Goal: Find specific page/section: Find specific page/section

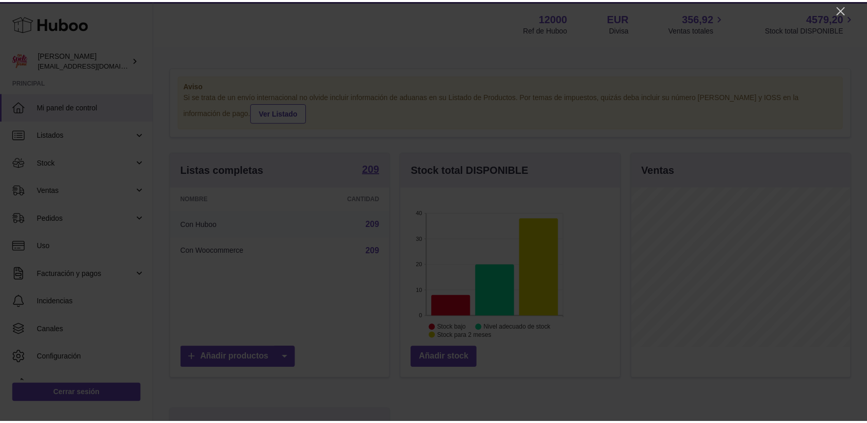
scroll to position [161, 221]
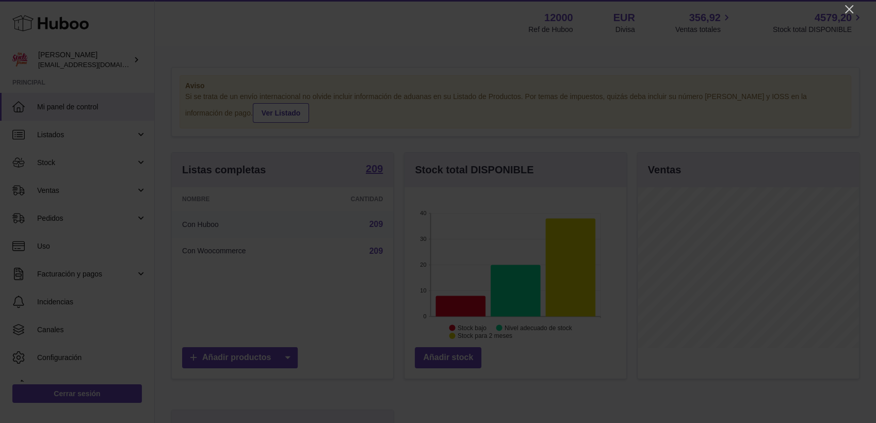
click at [780, 9] on icon "Close" at bounding box center [849, 9] width 12 height 12
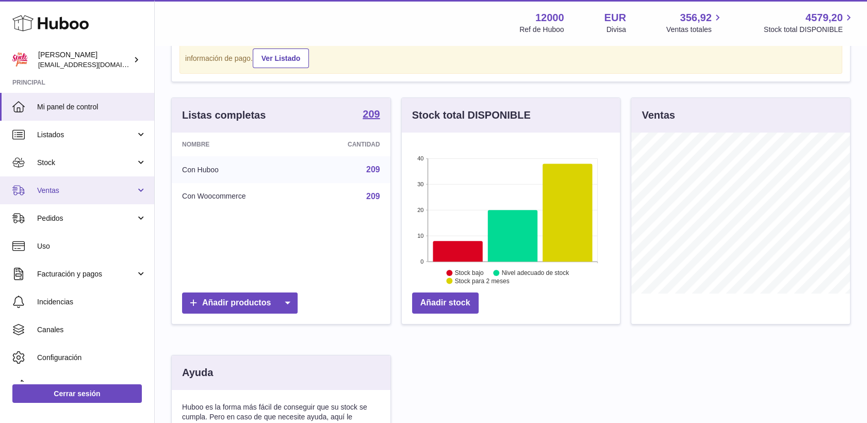
scroll to position [115, 0]
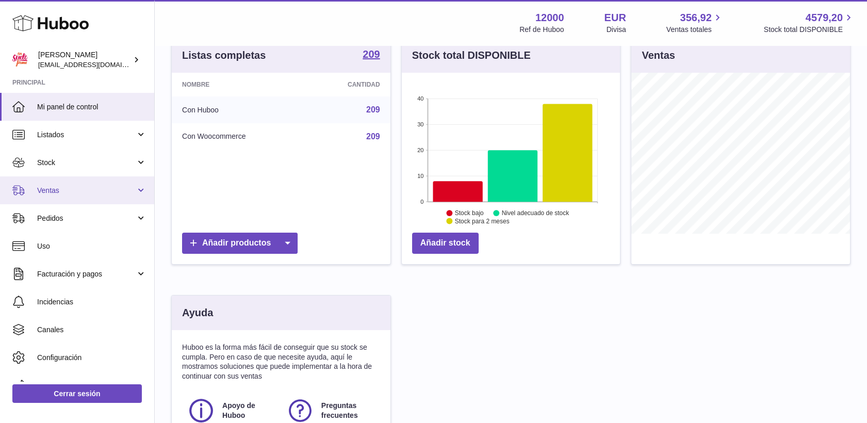
click at [55, 190] on span "Ventas" at bounding box center [86, 191] width 99 height 10
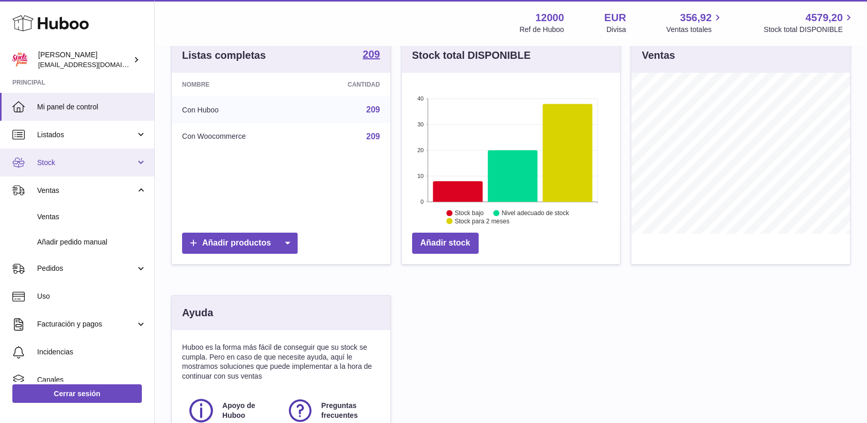
click at [52, 163] on span "Stock" at bounding box center [86, 163] width 99 height 10
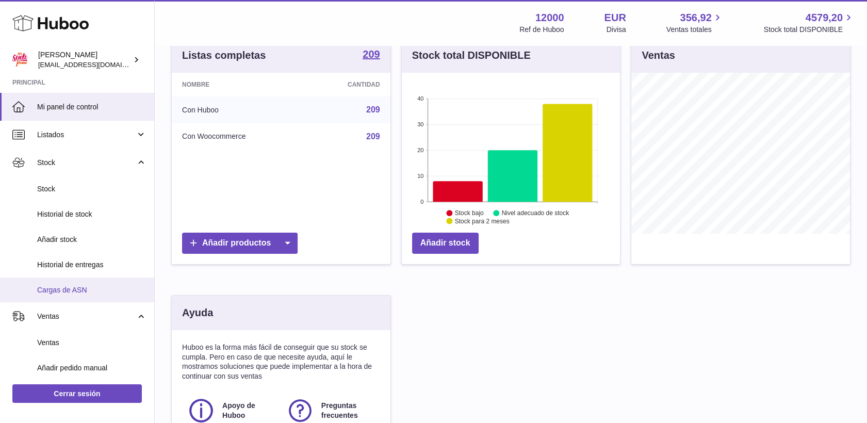
scroll to position [57, 0]
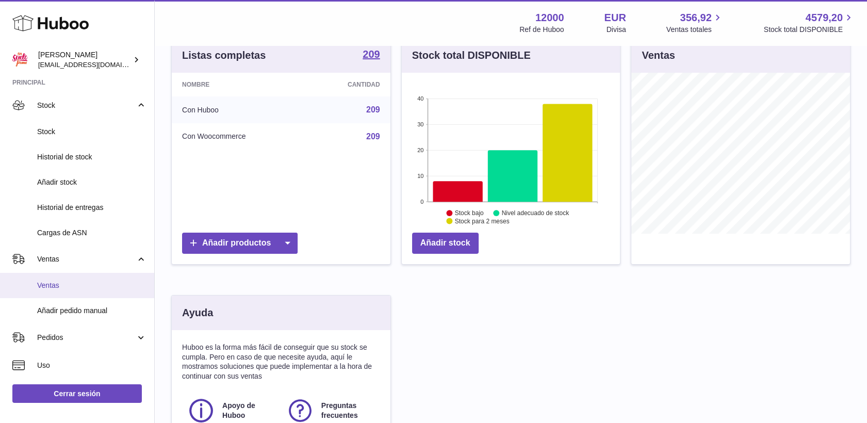
click at [48, 284] on span "Ventas" at bounding box center [91, 286] width 109 height 10
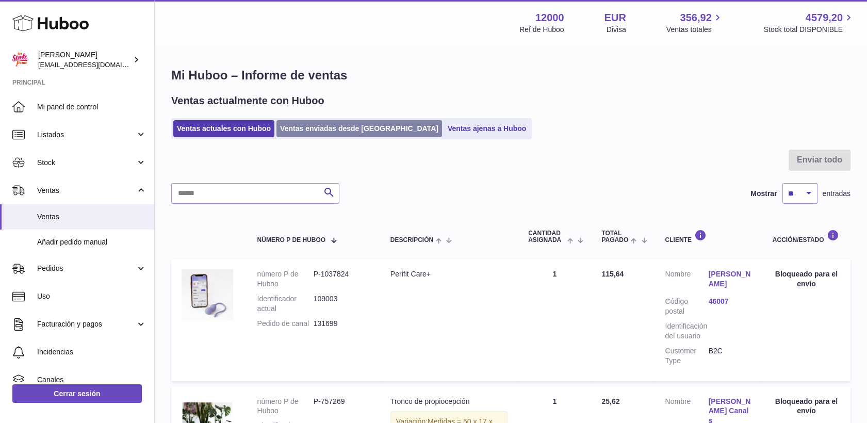
click at [329, 127] on link "Ventas enviadas desde [GEOGRAPHIC_DATA]" at bounding box center [360, 128] width 166 height 17
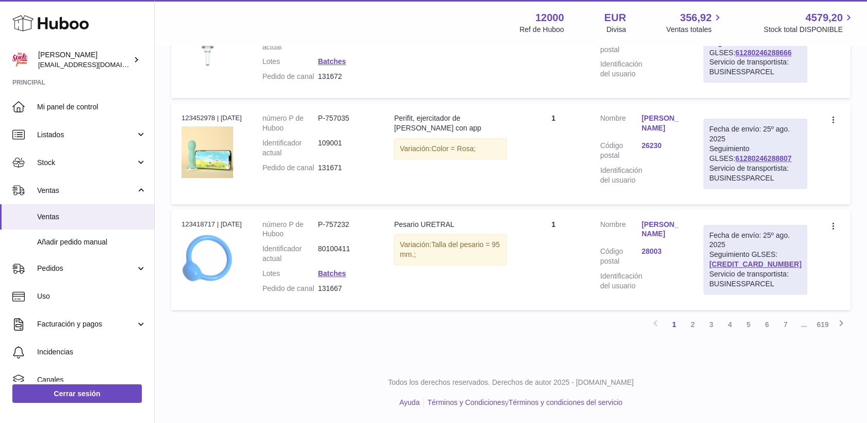
scroll to position [974, 0]
